Goal: Task Accomplishment & Management: Manage account settings

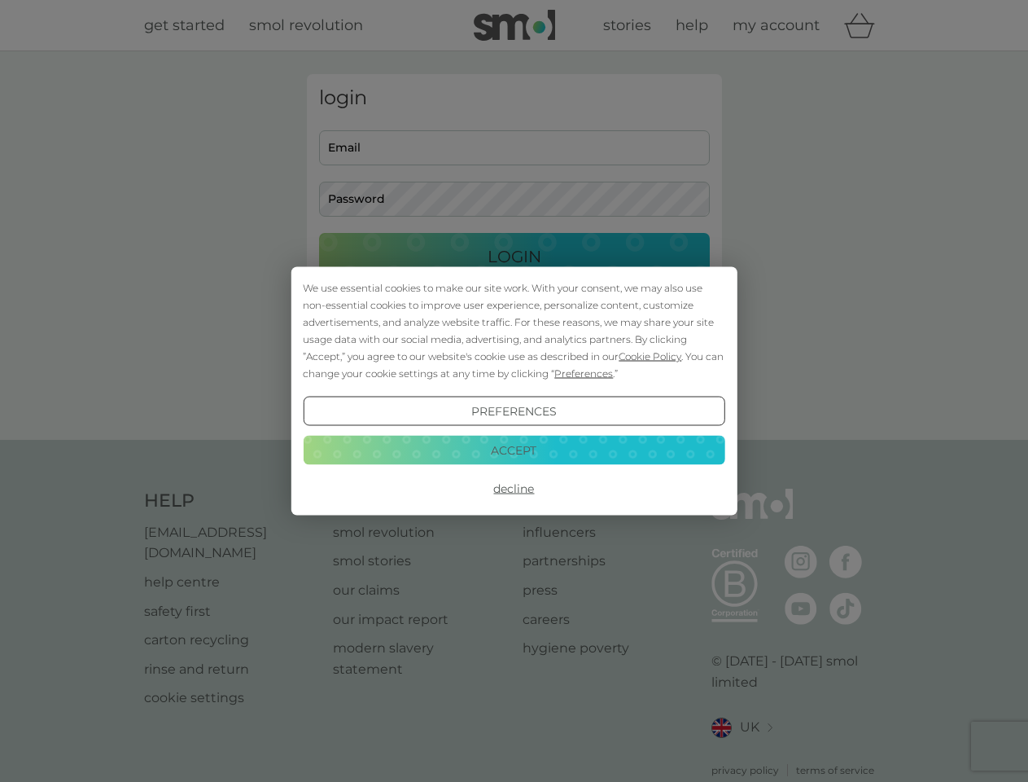
click at [651, 356] on span "Cookie Policy" at bounding box center [650, 356] width 63 height 12
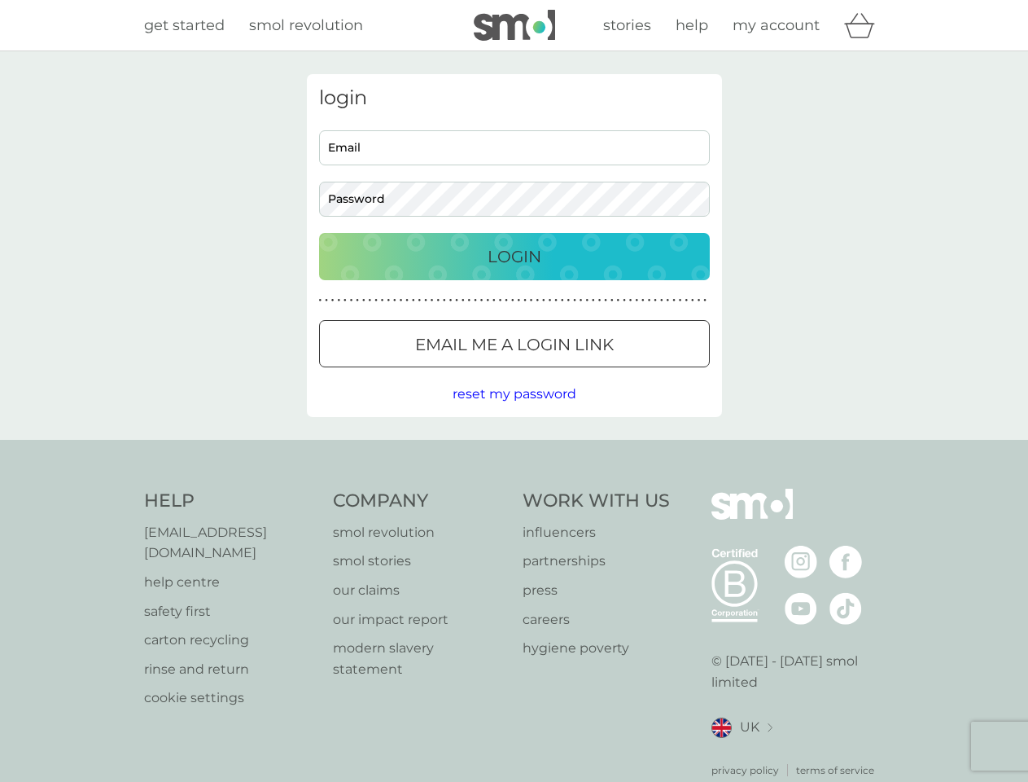
click at [582, 373] on div "login Email Password Login ● ● ● ● ● ● ● ● ● ● ● ● ● ● ● ● ● ● ● ● ● ● ● ● ● ● …" at bounding box center [514, 245] width 415 height 343
click at [514, 411] on div "login Email Password Login ● ● ● ● ● ● ● ● ● ● ● ● ● ● ● ● ● ● ● ● ● ● ● ● ● ● …" at bounding box center [514, 245] width 415 height 343
click at [514, 489] on div "Help [EMAIL_ADDRESS][DOMAIN_NAME] help centre safety first carton recycling rin…" at bounding box center [514, 633] width 741 height 289
click at [514, 449] on div "Help [EMAIL_ADDRESS][DOMAIN_NAME] help centre safety first carton recycling rin…" at bounding box center [514, 633] width 1028 height 387
